Goal: Task Accomplishment & Management: Use online tool/utility

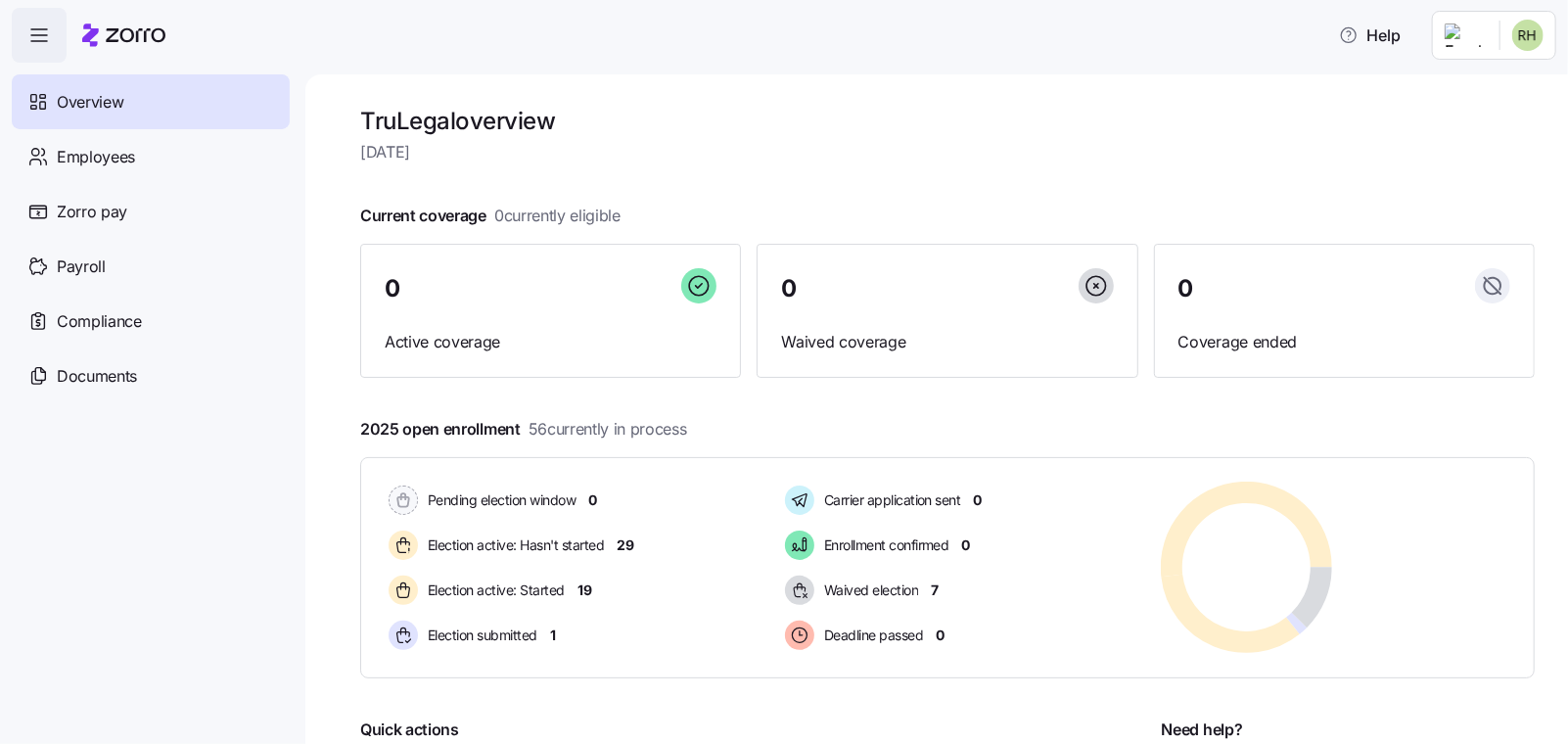
click at [48, 40] on icon "button" at bounding box center [38, 34] width 23 height 23
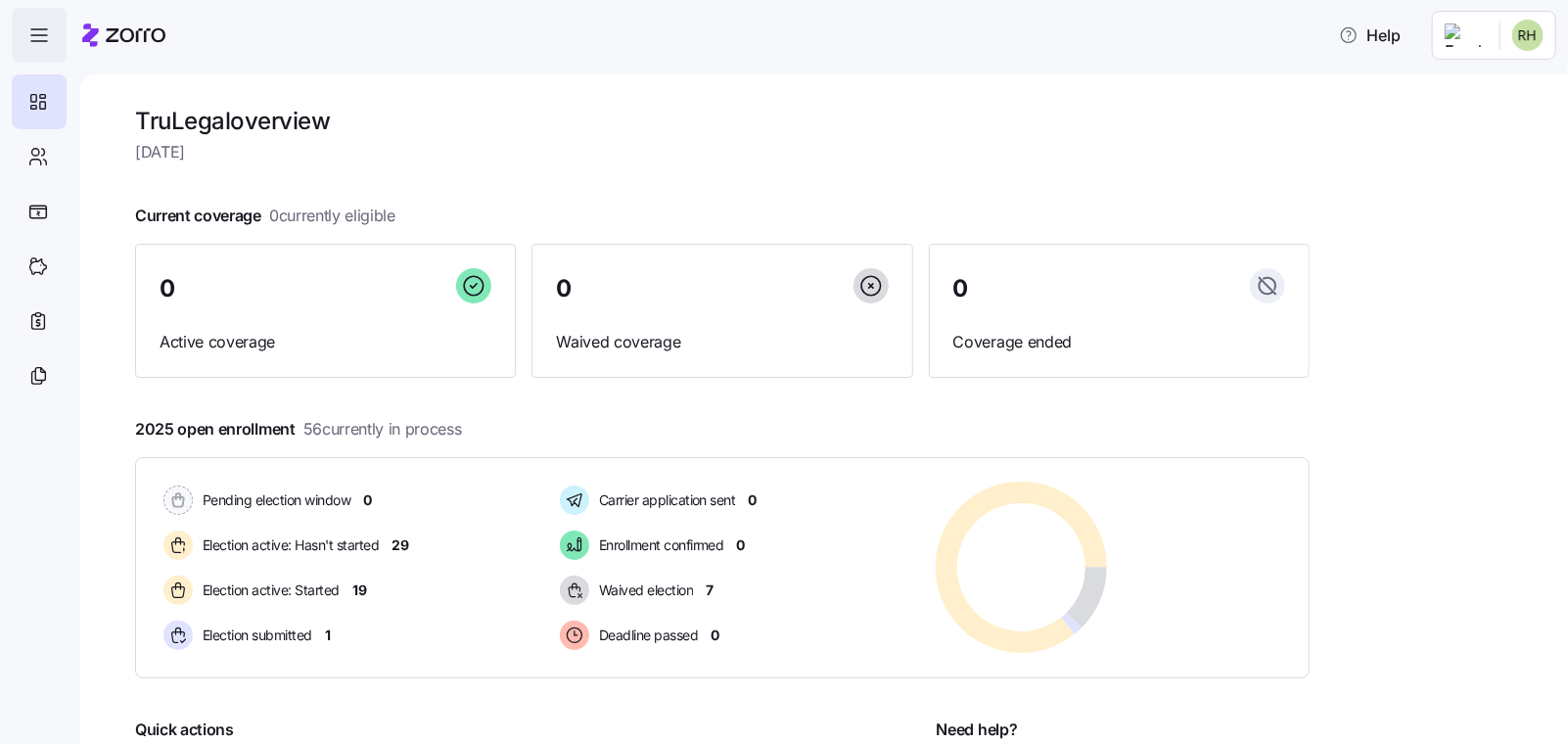
click at [48, 40] on icon "button" at bounding box center [38, 34] width 23 height 23
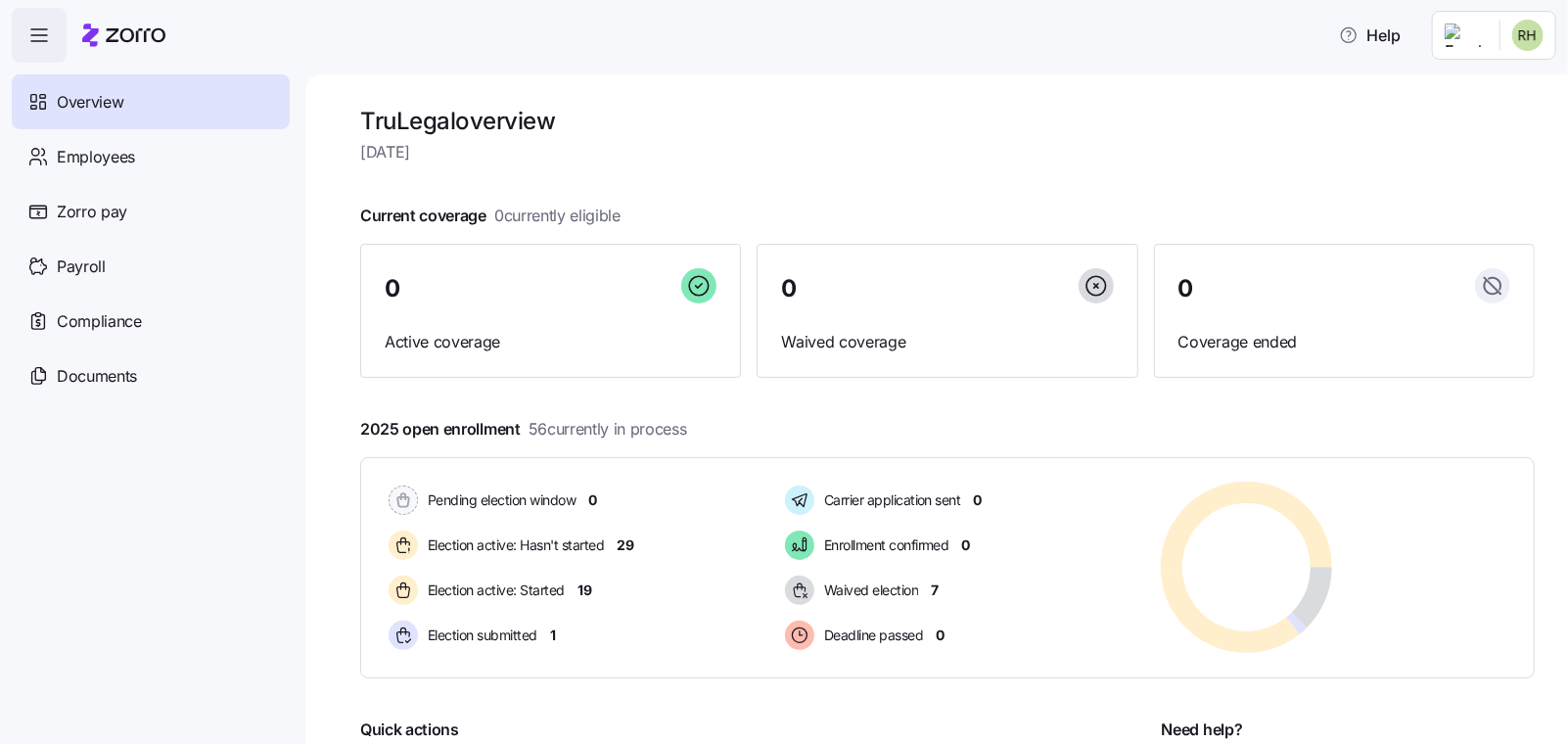
click at [1523, 37] on html "Help Overview Employees Zorro pay Payroll Compliance Documents TruLegal overvie…" at bounding box center [784, 366] width 1568 height 732
click at [1473, 38] on html "Help Overview Employees Zorro pay Payroll Compliance Documents TruLegal overvie…" at bounding box center [784, 366] width 1568 height 732
click at [1470, 165] on div "Company setup" at bounding box center [1475, 168] width 129 height 22
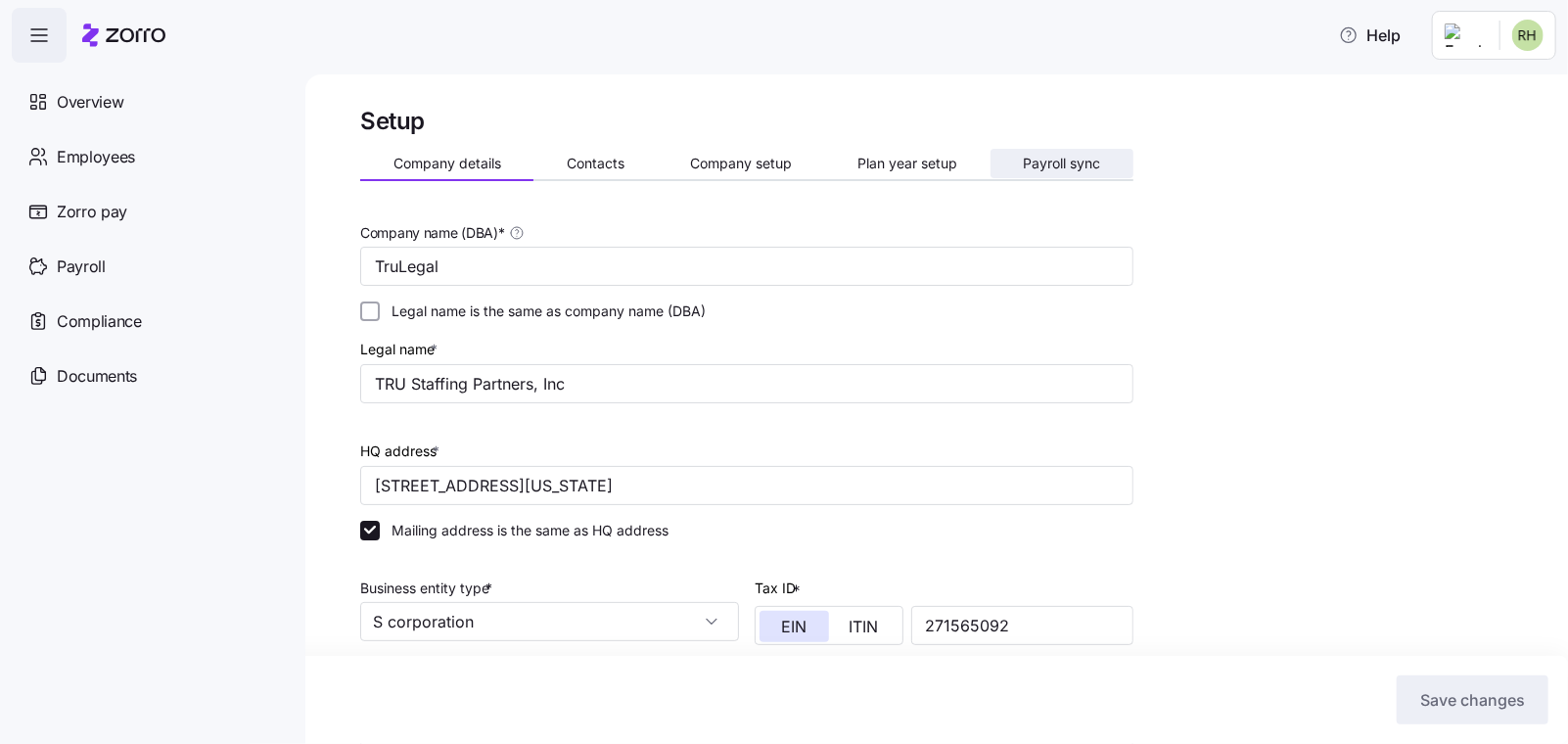
click at [1042, 161] on span "Payroll sync" at bounding box center [1060, 164] width 77 height 14
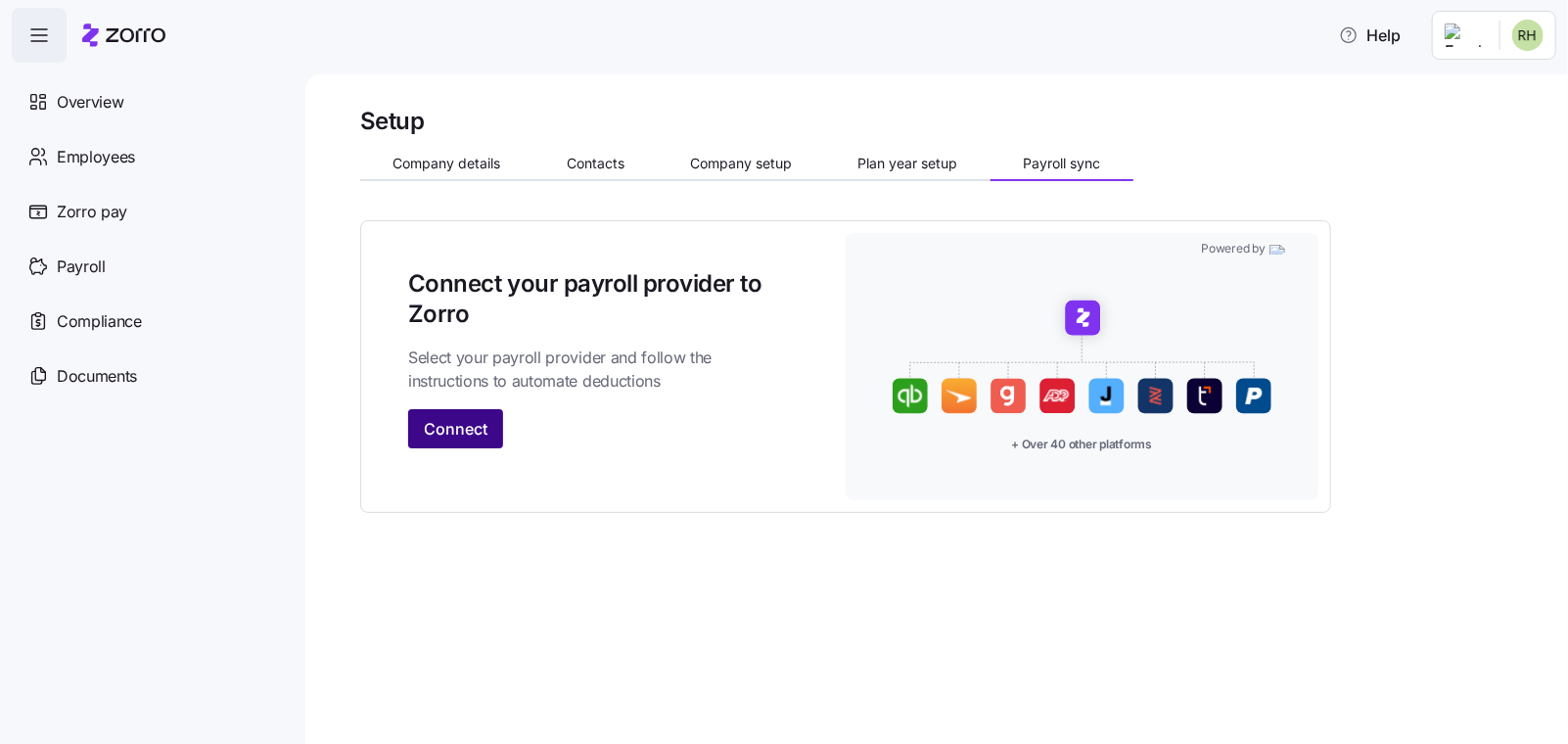
click at [433, 425] on span "Connect" at bounding box center [456, 428] width 64 height 23
